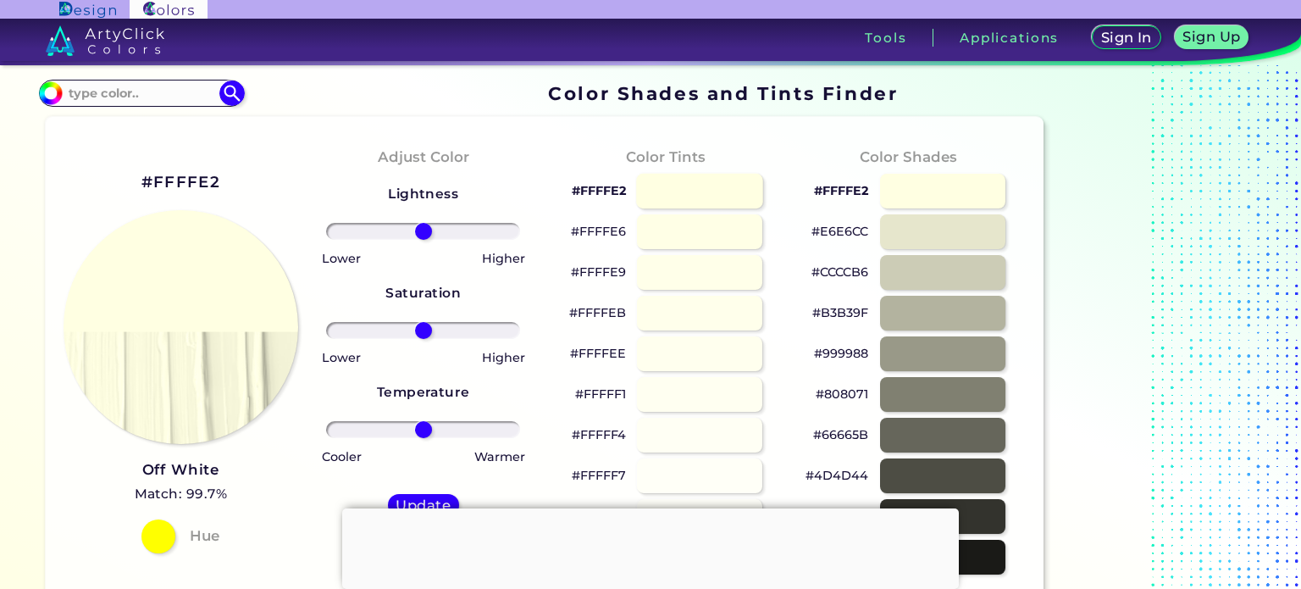
click at [661, 183] on div at bounding box center [699, 191] width 127 height 35
click at [669, 226] on div at bounding box center [699, 231] width 127 height 35
click at [696, 198] on div at bounding box center [699, 191] width 127 height 35
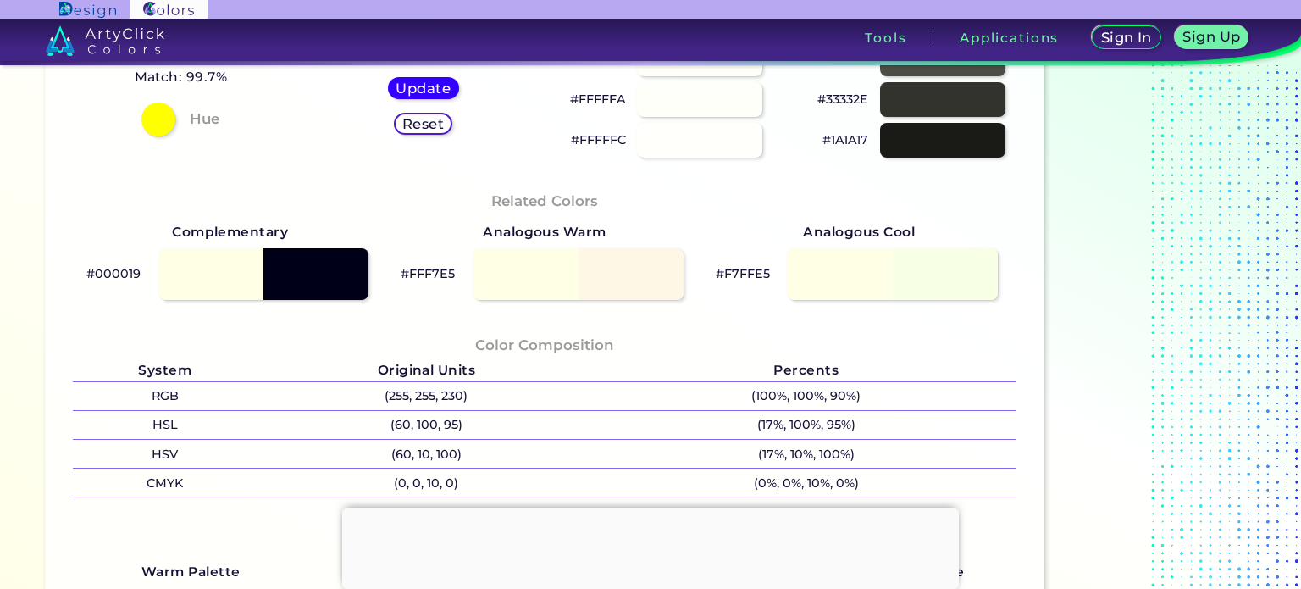
scroll to position [424, 0]
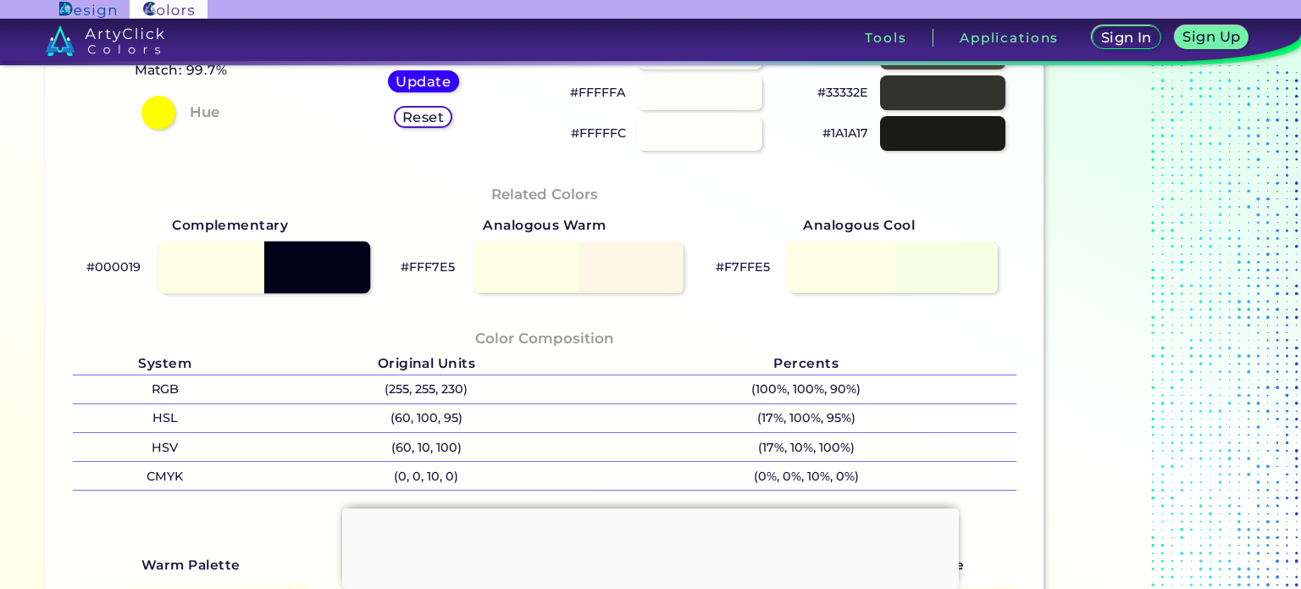
click at [173, 260] on div at bounding box center [264, 267] width 212 height 53
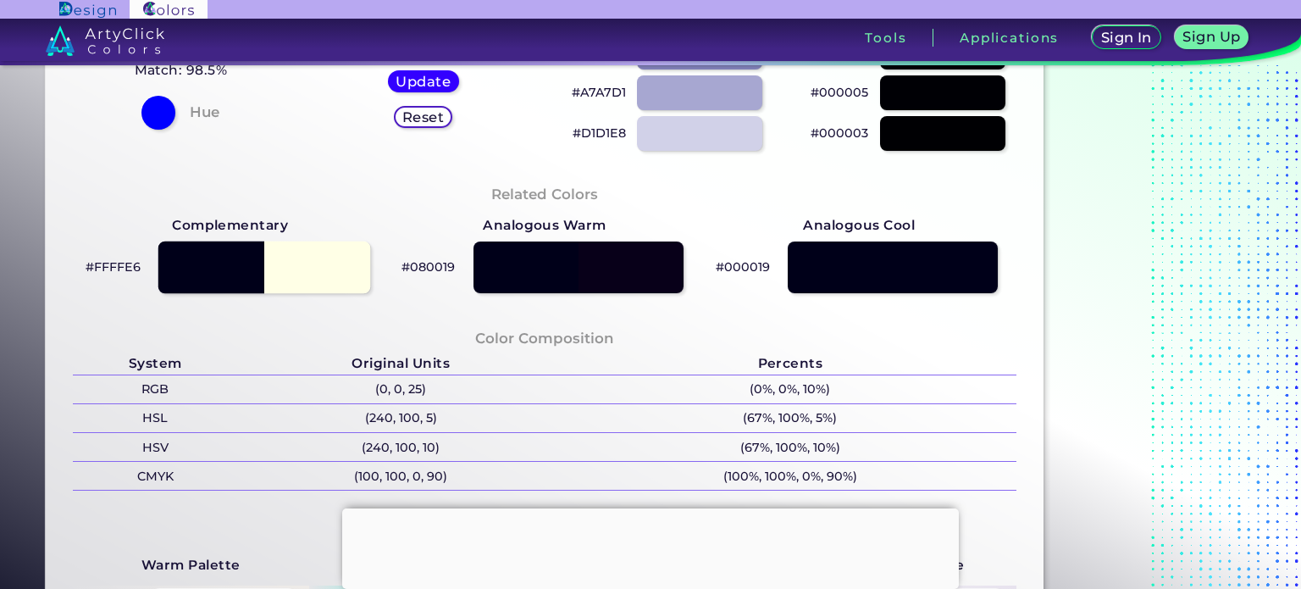
click at [305, 274] on div at bounding box center [264, 267] width 212 height 53
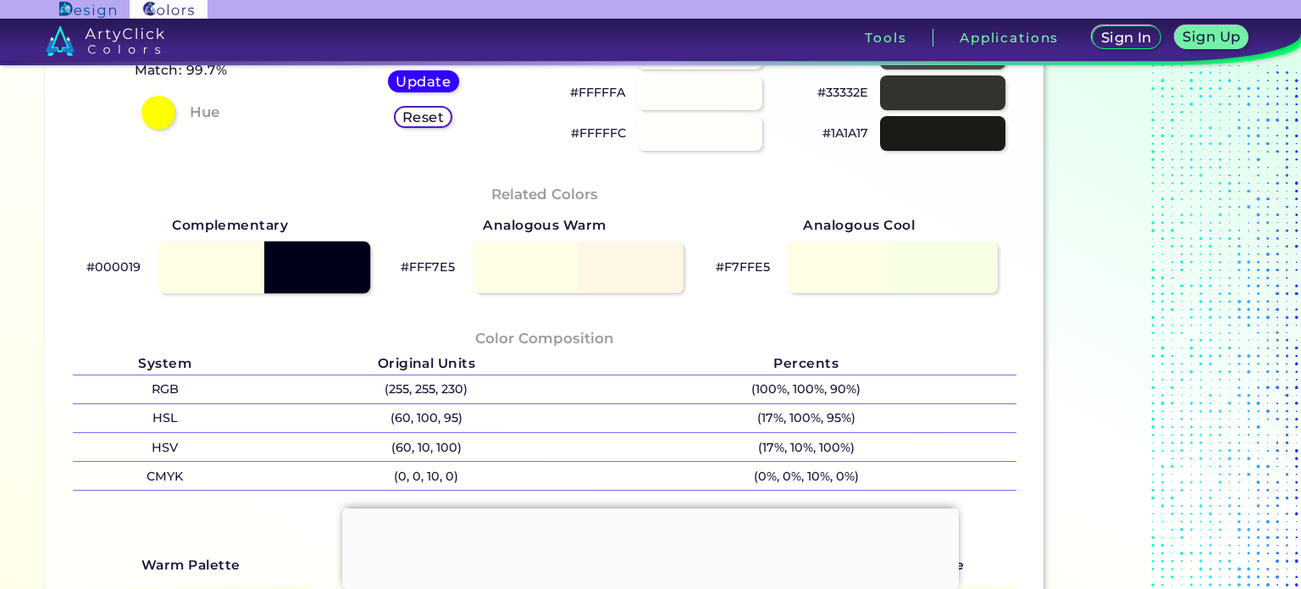
click at [231, 266] on div at bounding box center [264, 267] width 212 height 53
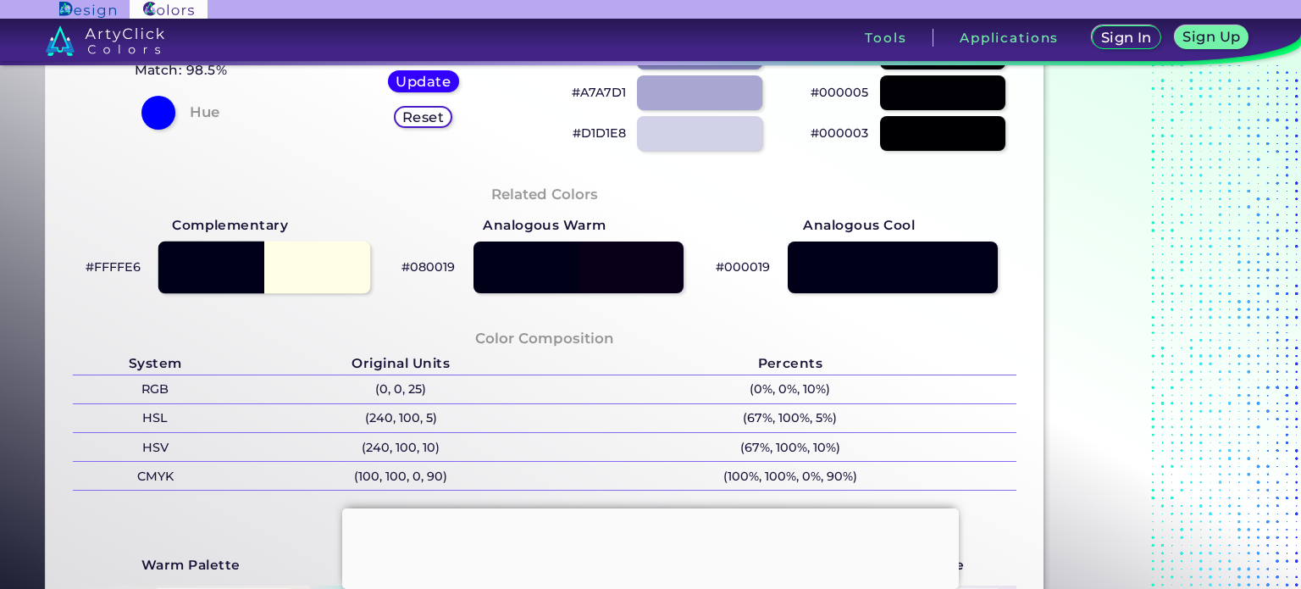
click at [322, 267] on div at bounding box center [264, 267] width 212 height 53
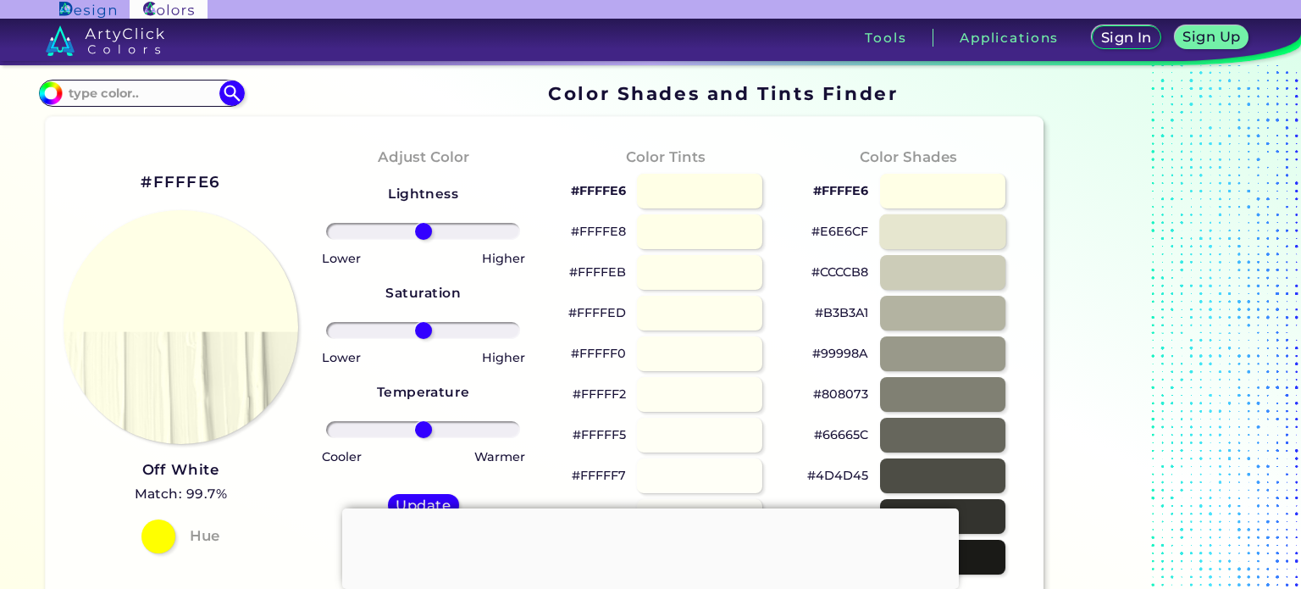
click at [898, 235] on div at bounding box center [942, 231] width 127 height 35
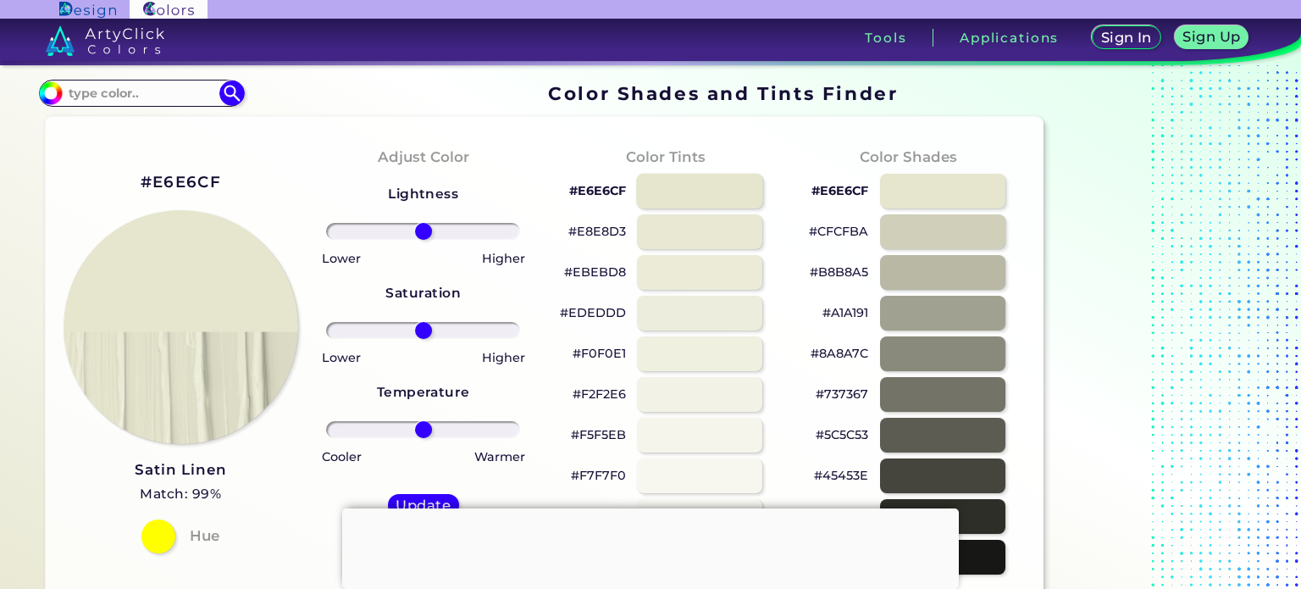
click at [711, 180] on div at bounding box center [699, 191] width 127 height 35
click at [671, 191] on div at bounding box center [699, 191] width 127 height 35
type input "#e6e6cf"
